Goal: Task Accomplishment & Management: Use online tool/utility

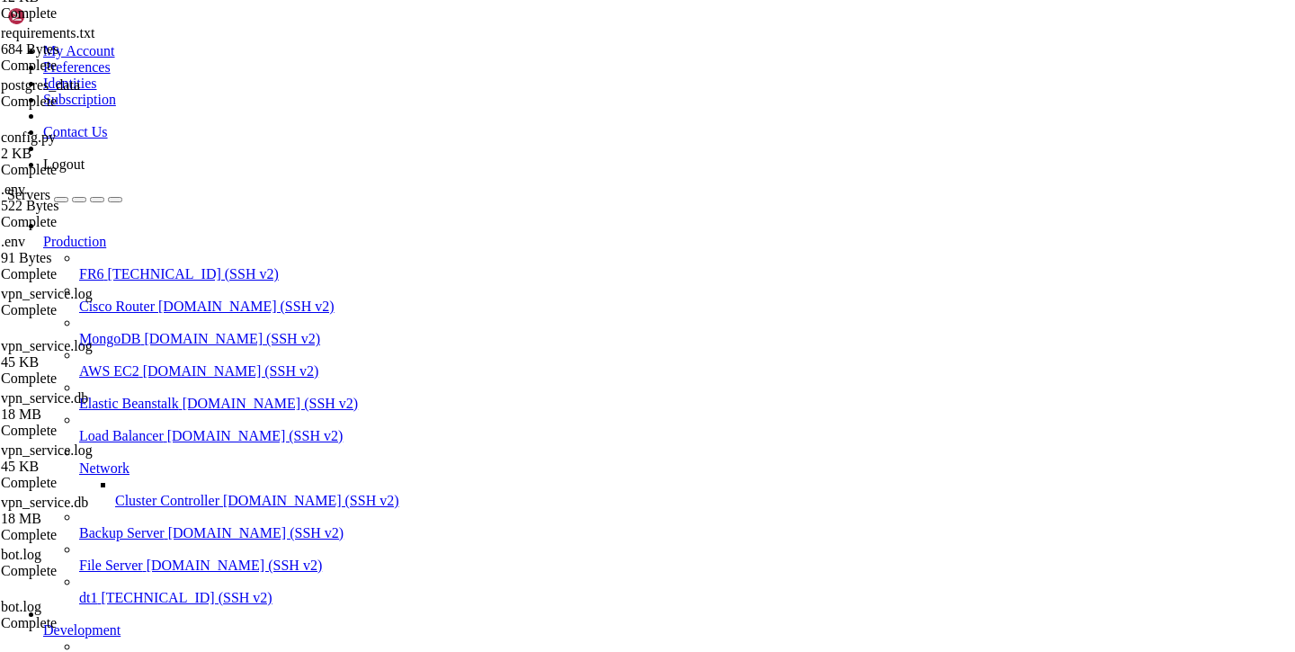
scroll to position [13, 0]
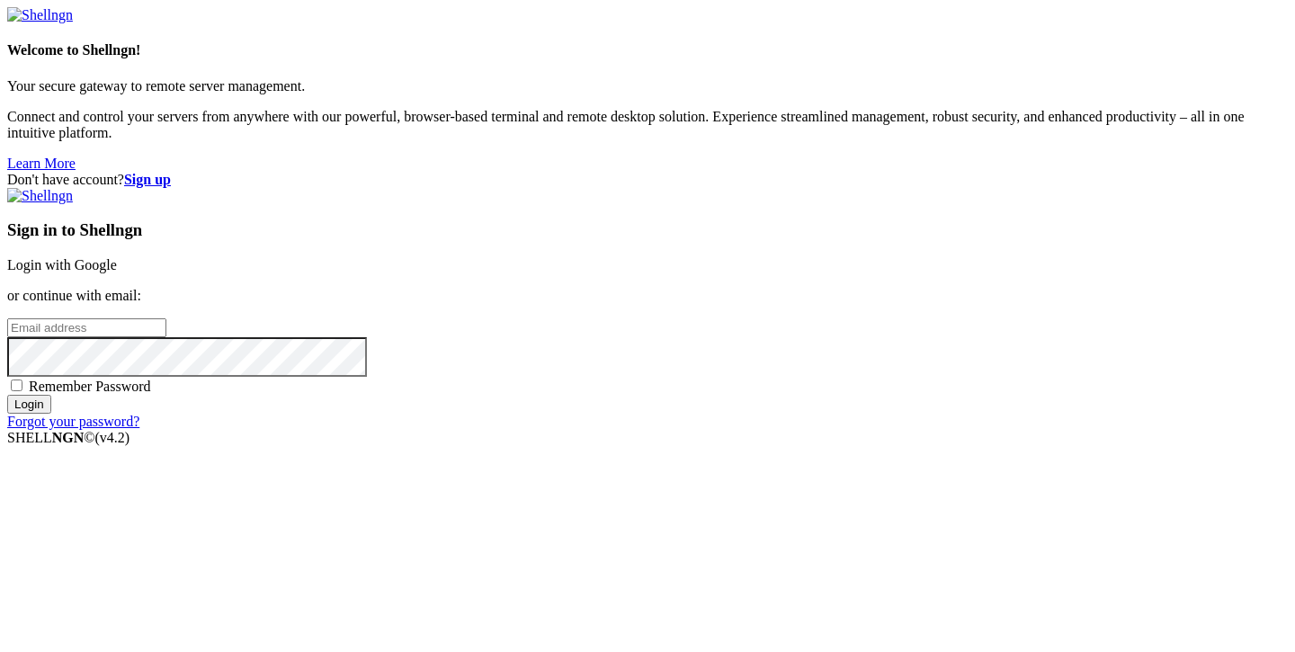
click at [117, 257] on link "Login with Google" at bounding box center [62, 264] width 110 height 15
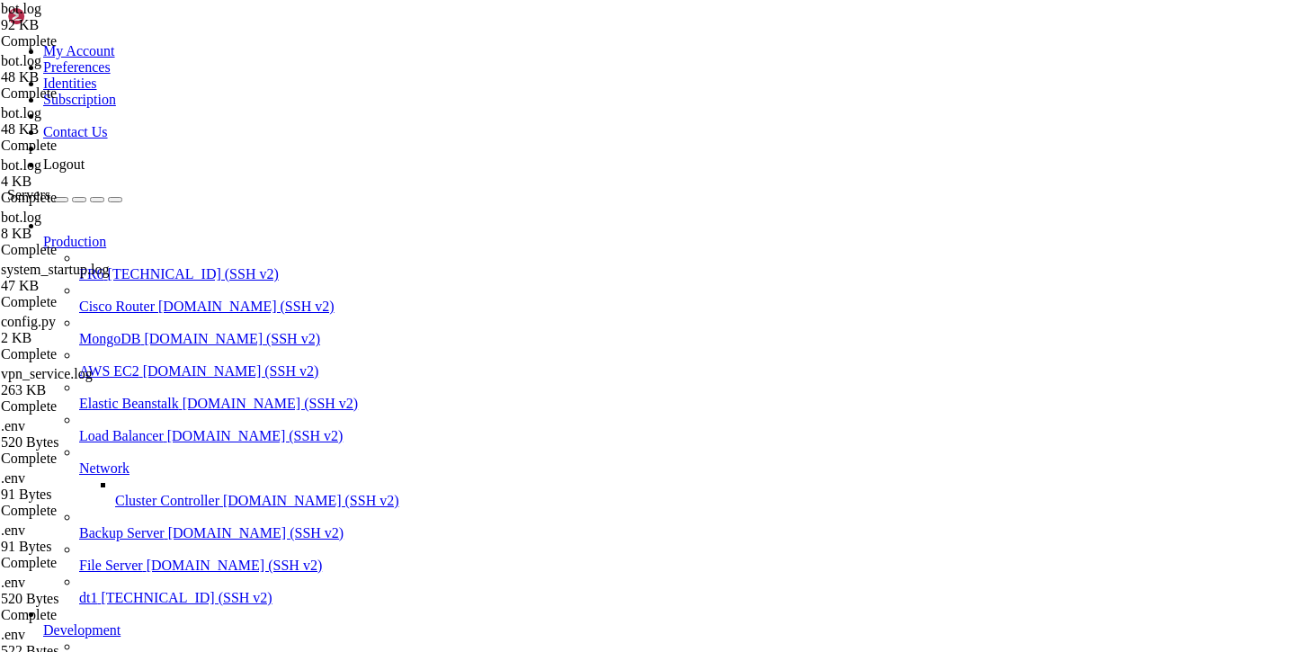
scroll to position [2548534, 0]
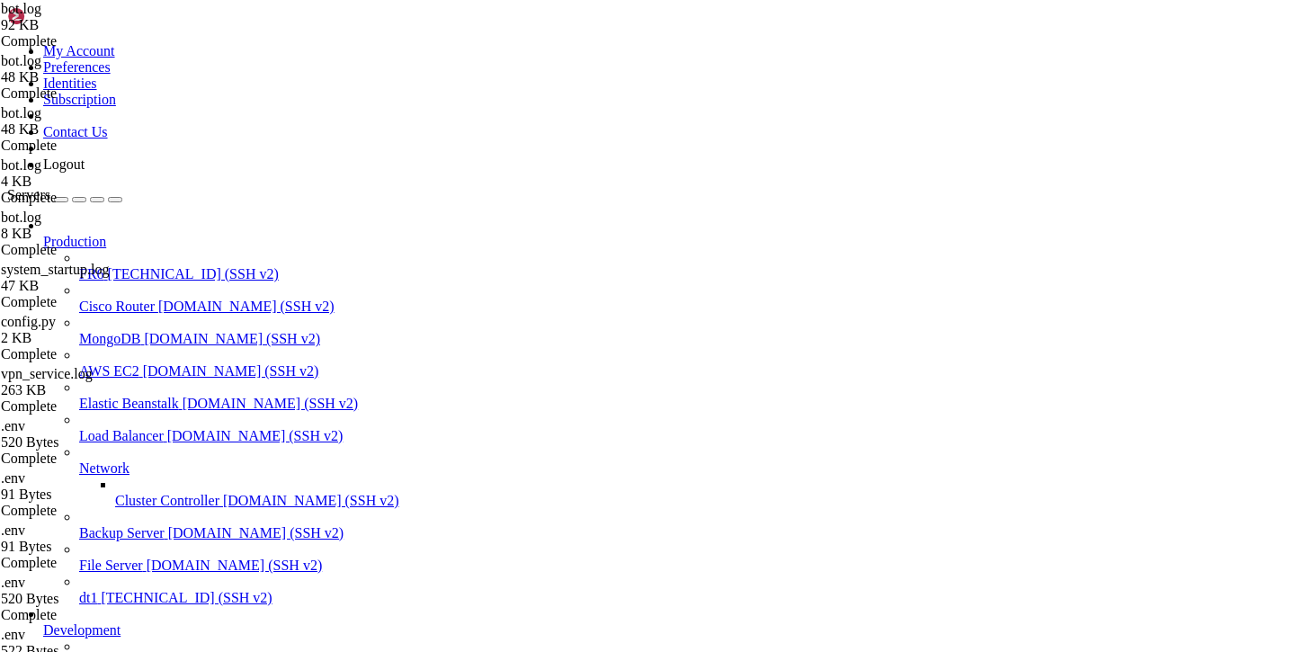
type input "/var/service/batya_vpn_bot"
